Goal: Navigation & Orientation: Find specific page/section

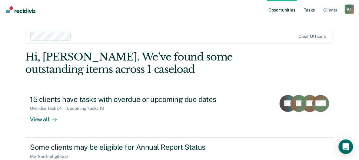
click at [313, 6] on link "Tasks" at bounding box center [309, 9] width 13 height 19
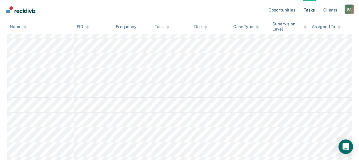
scroll to position [212, 0]
